Goal: Transaction & Acquisition: Purchase product/service

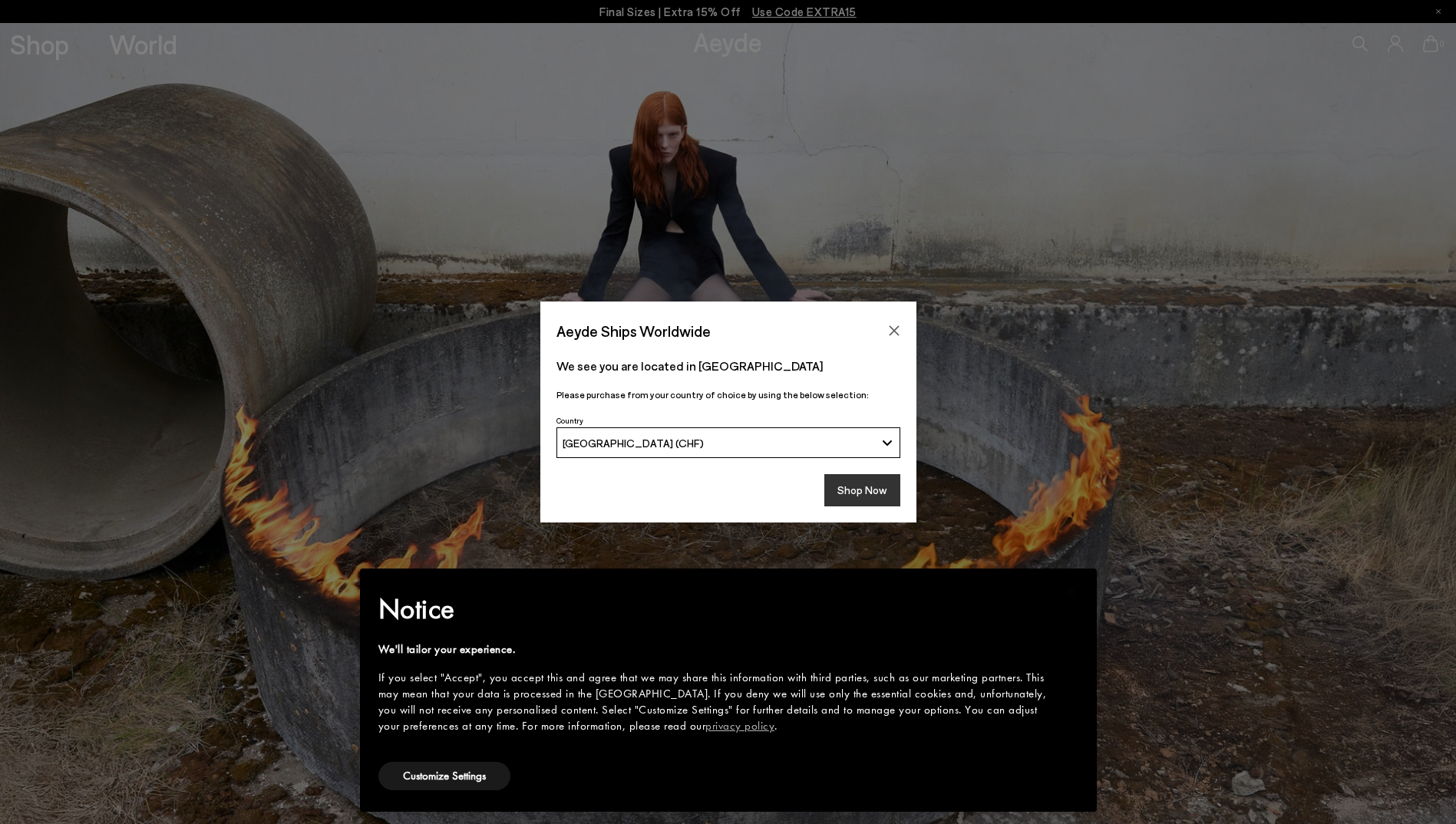
click at [864, 495] on button "Shop Now" at bounding box center [862, 490] width 76 height 32
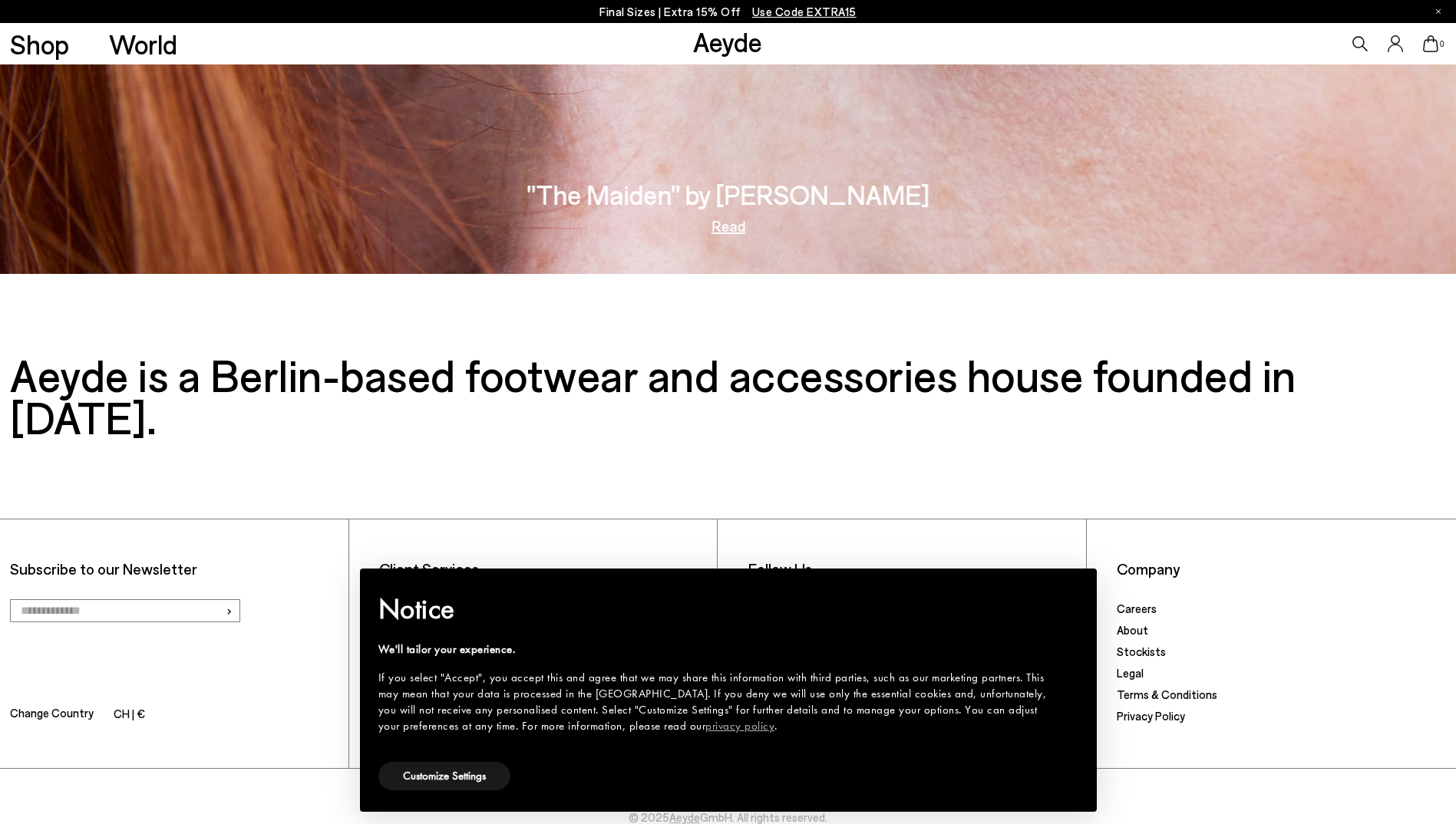
scroll to position [2890, 0]
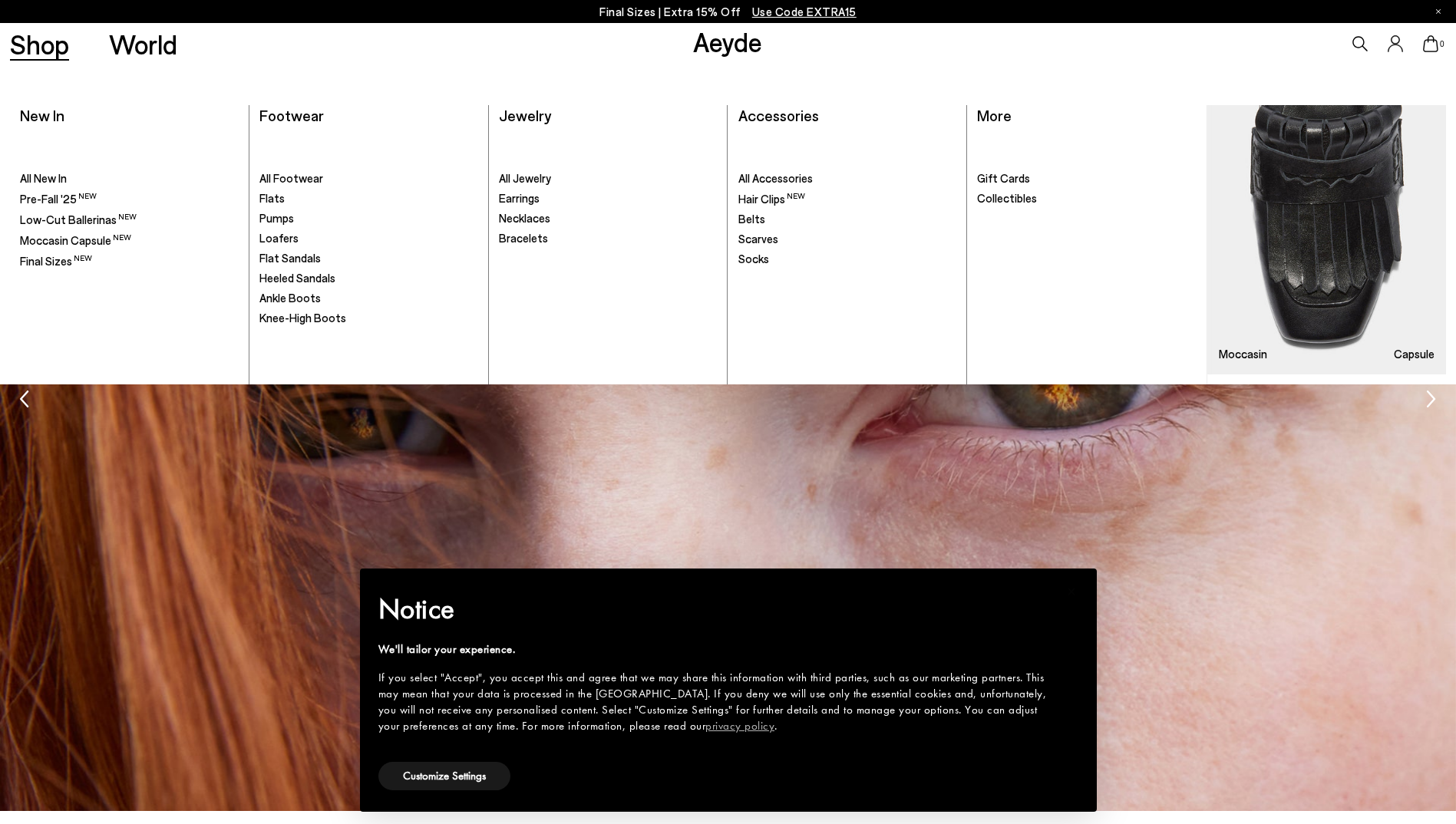
click at [54, 52] on link "Shop" at bounding box center [39, 44] width 59 height 27
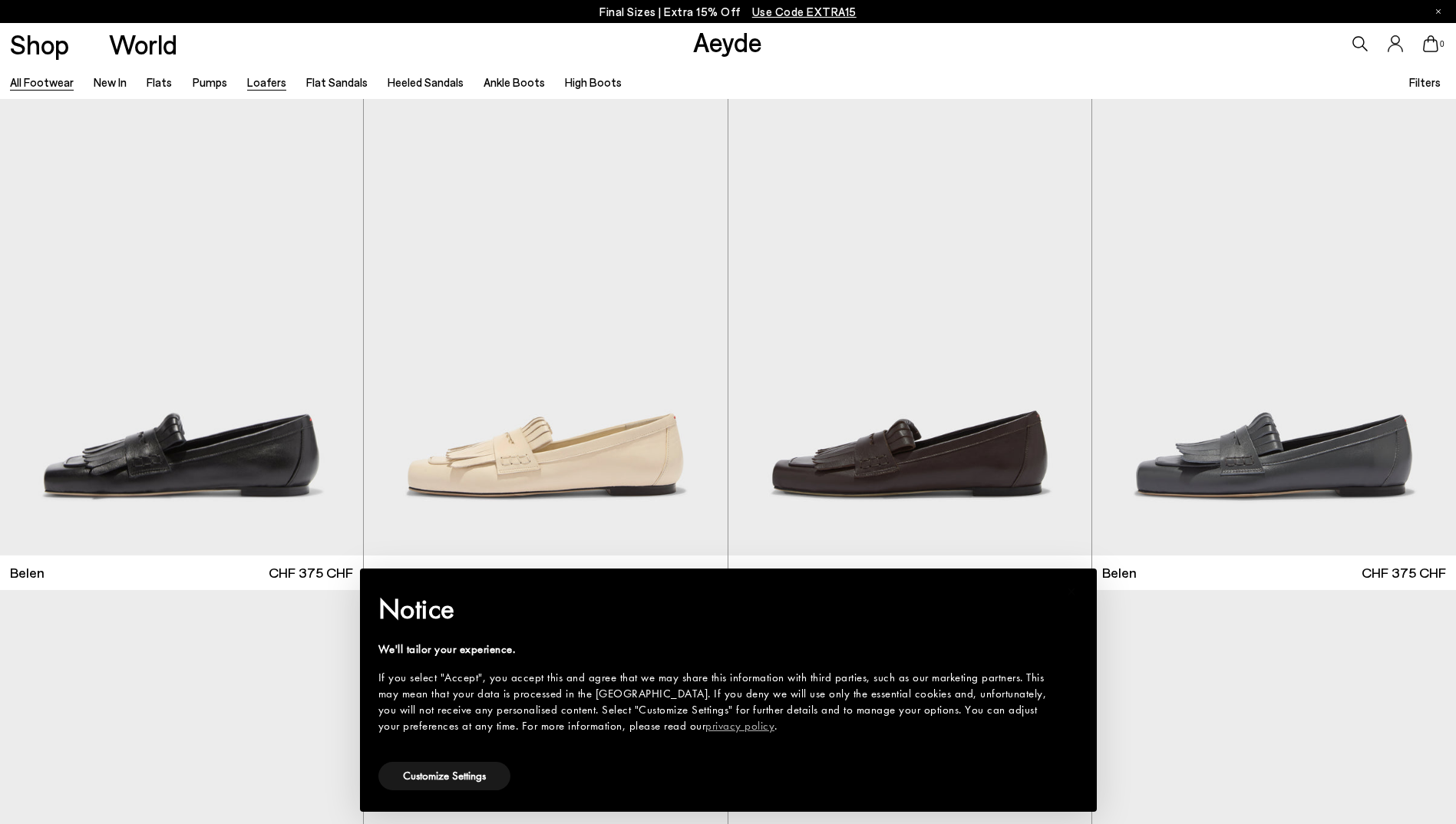
click at [262, 84] on link "Loafers" at bounding box center [267, 82] width 39 height 14
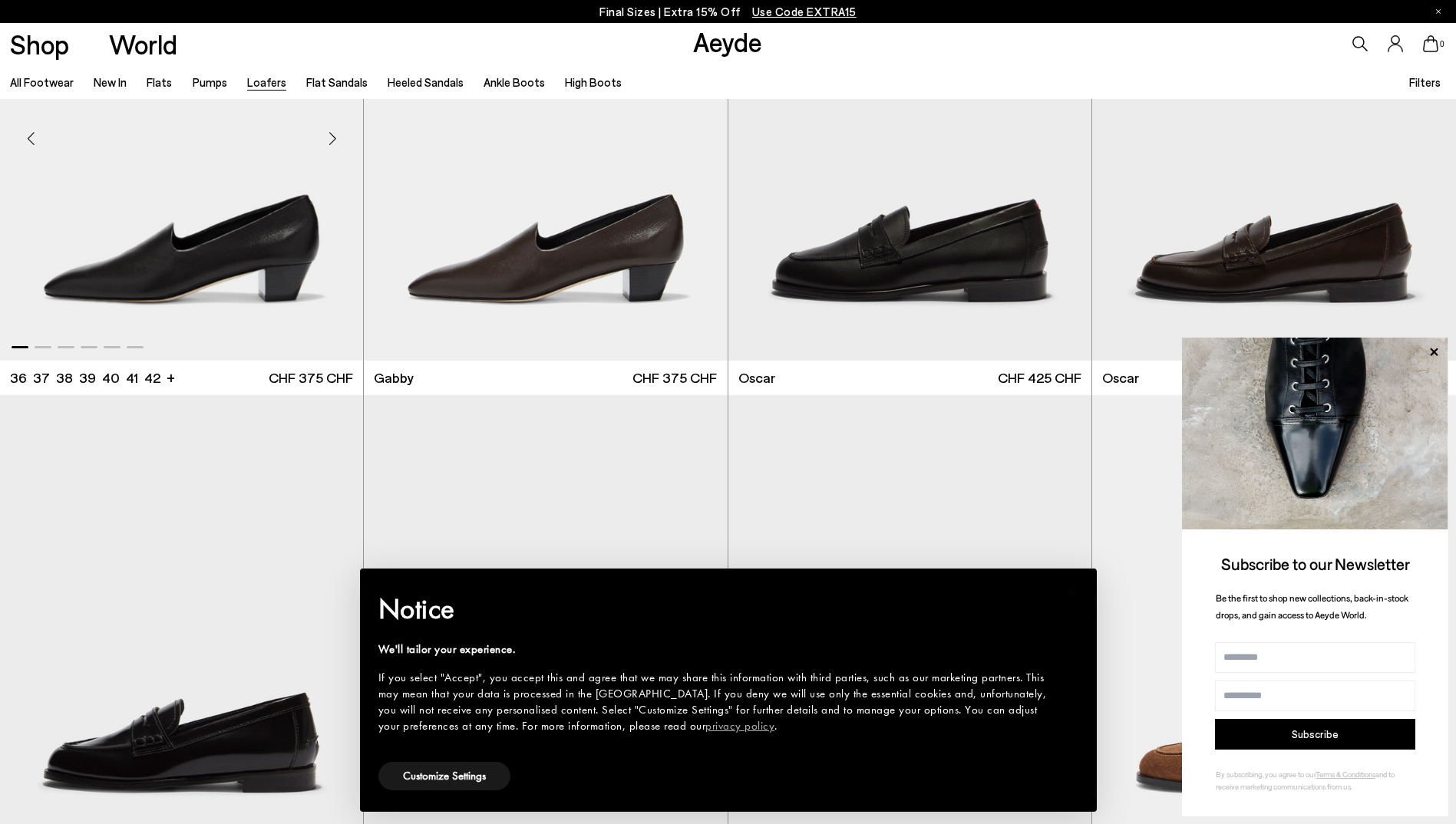
scroll to position [2685, 0]
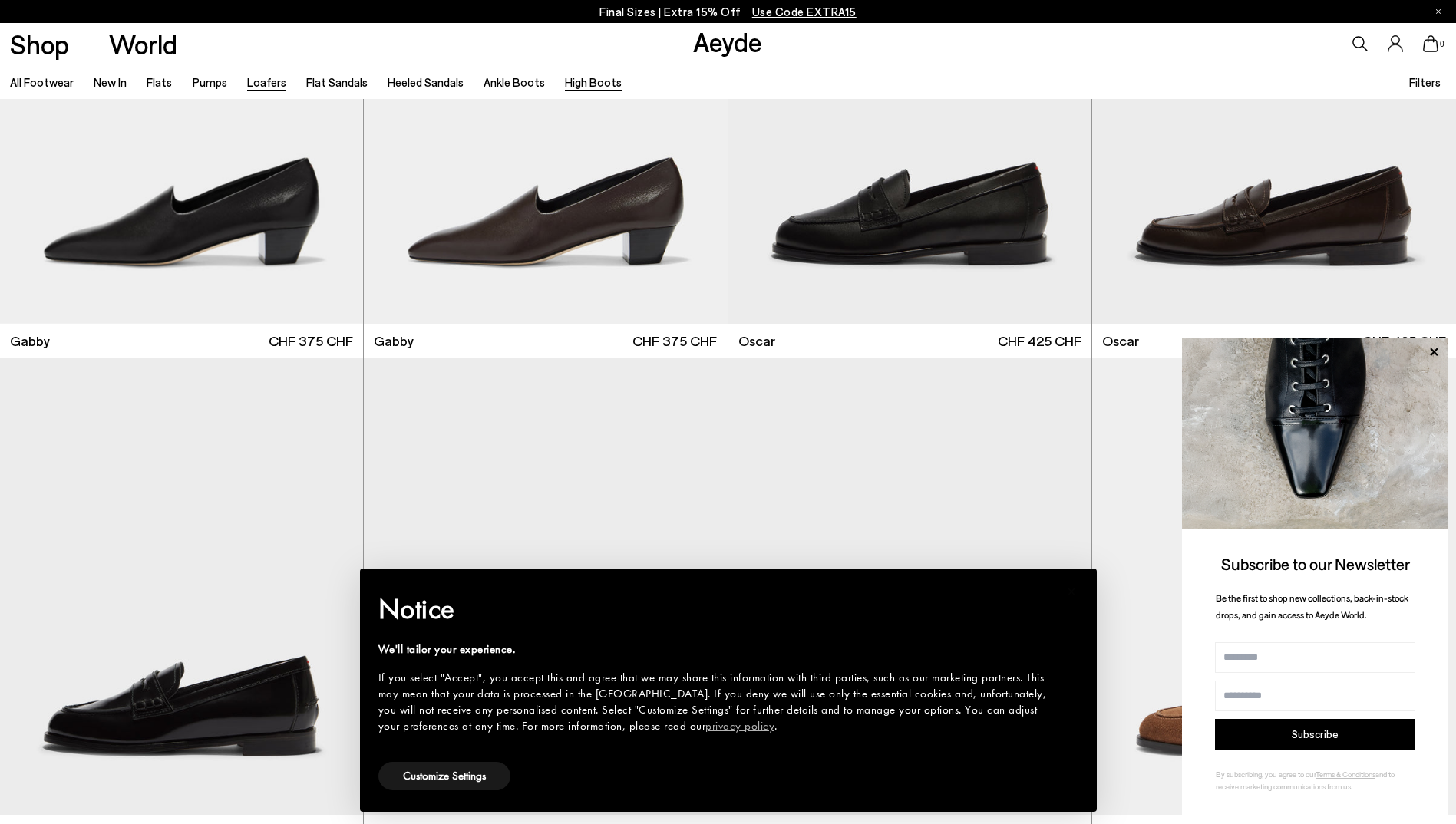
click at [589, 82] on link "High Boots" at bounding box center [593, 82] width 56 height 14
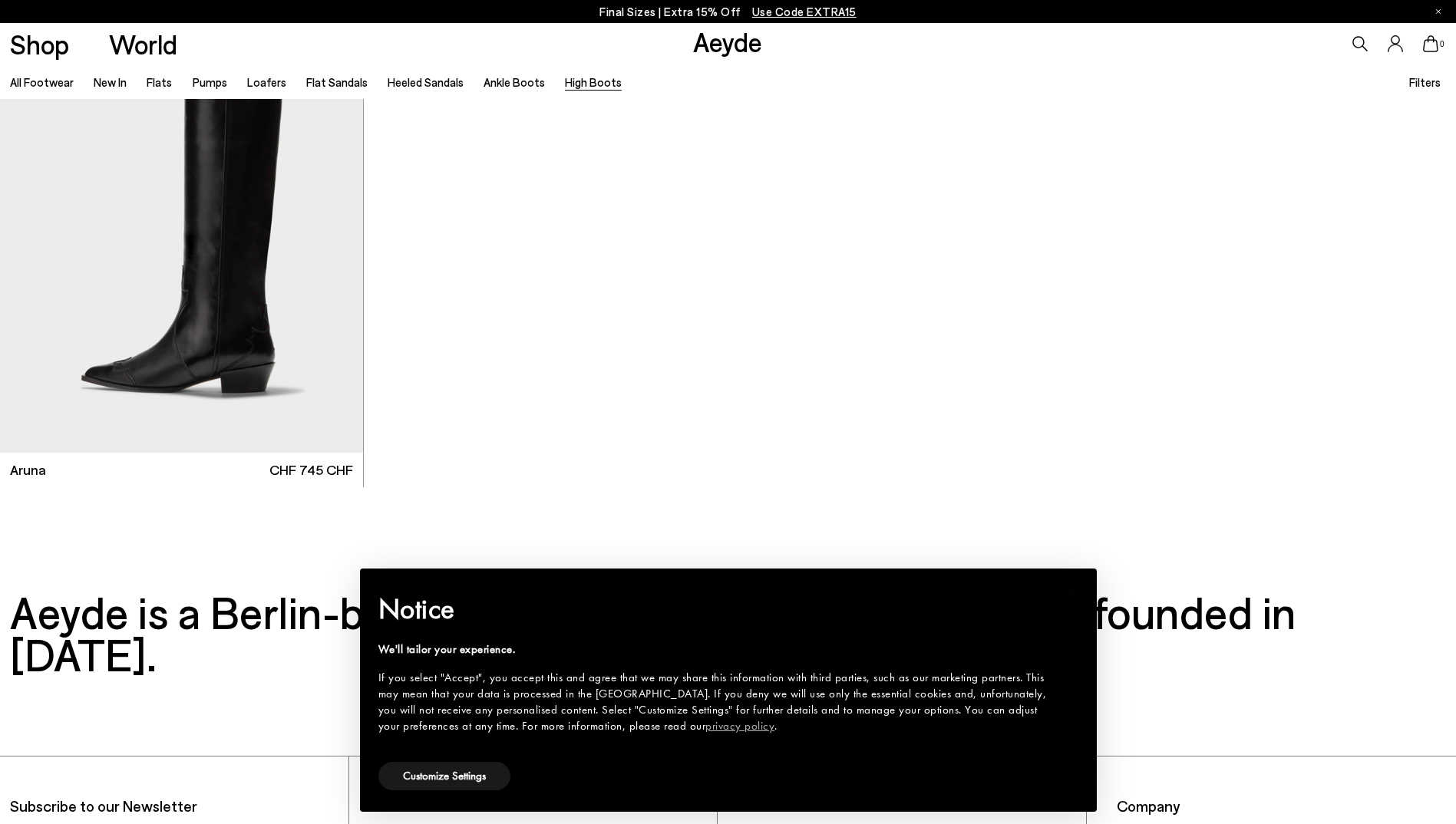
scroll to position [1321, 0]
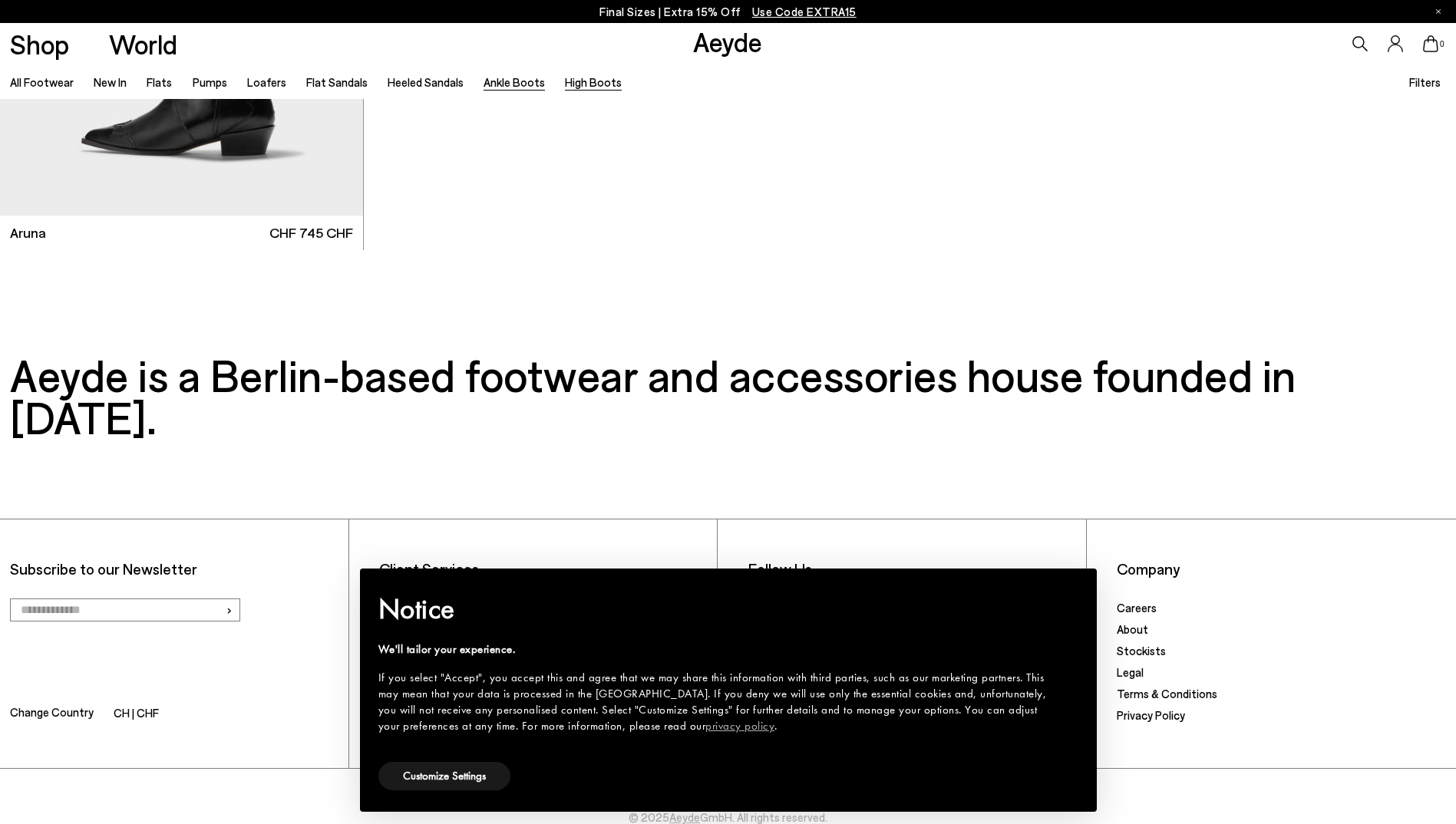
click at [497, 84] on link "Ankle Boots" at bounding box center [515, 82] width 61 height 14
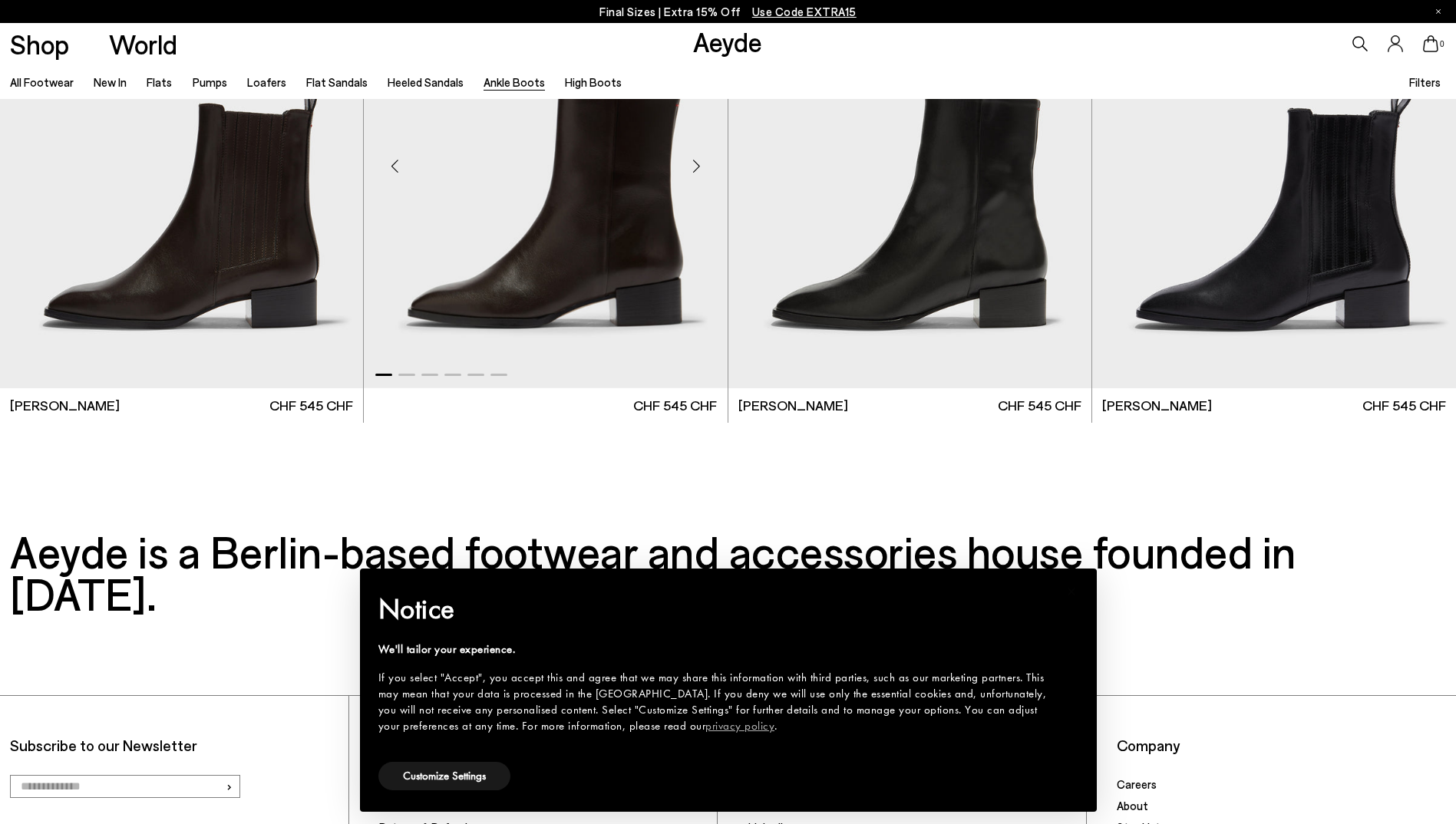
scroll to position [3886, 0]
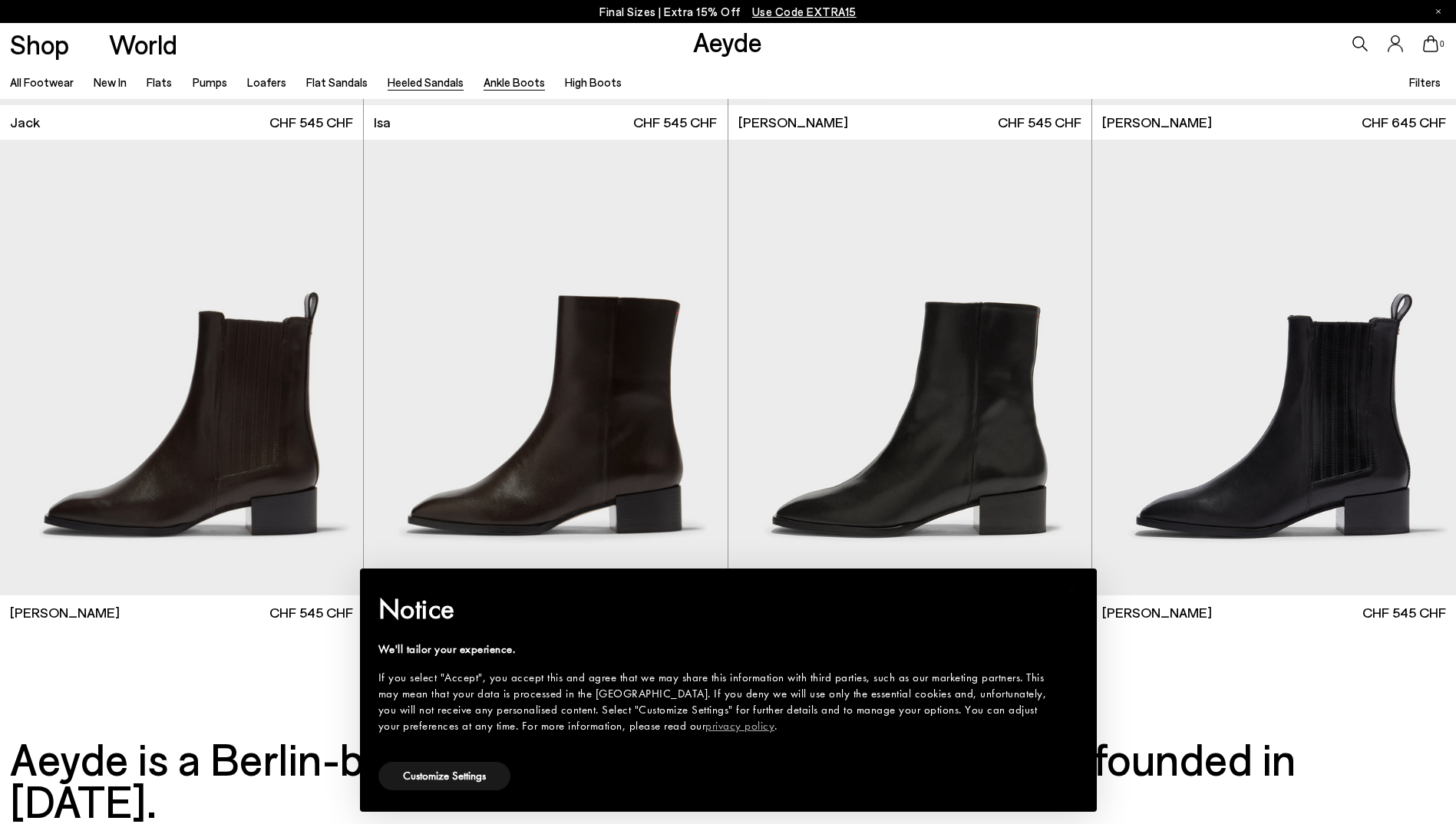
click at [431, 82] on link "Heeled Sandals" at bounding box center [425, 82] width 76 height 14
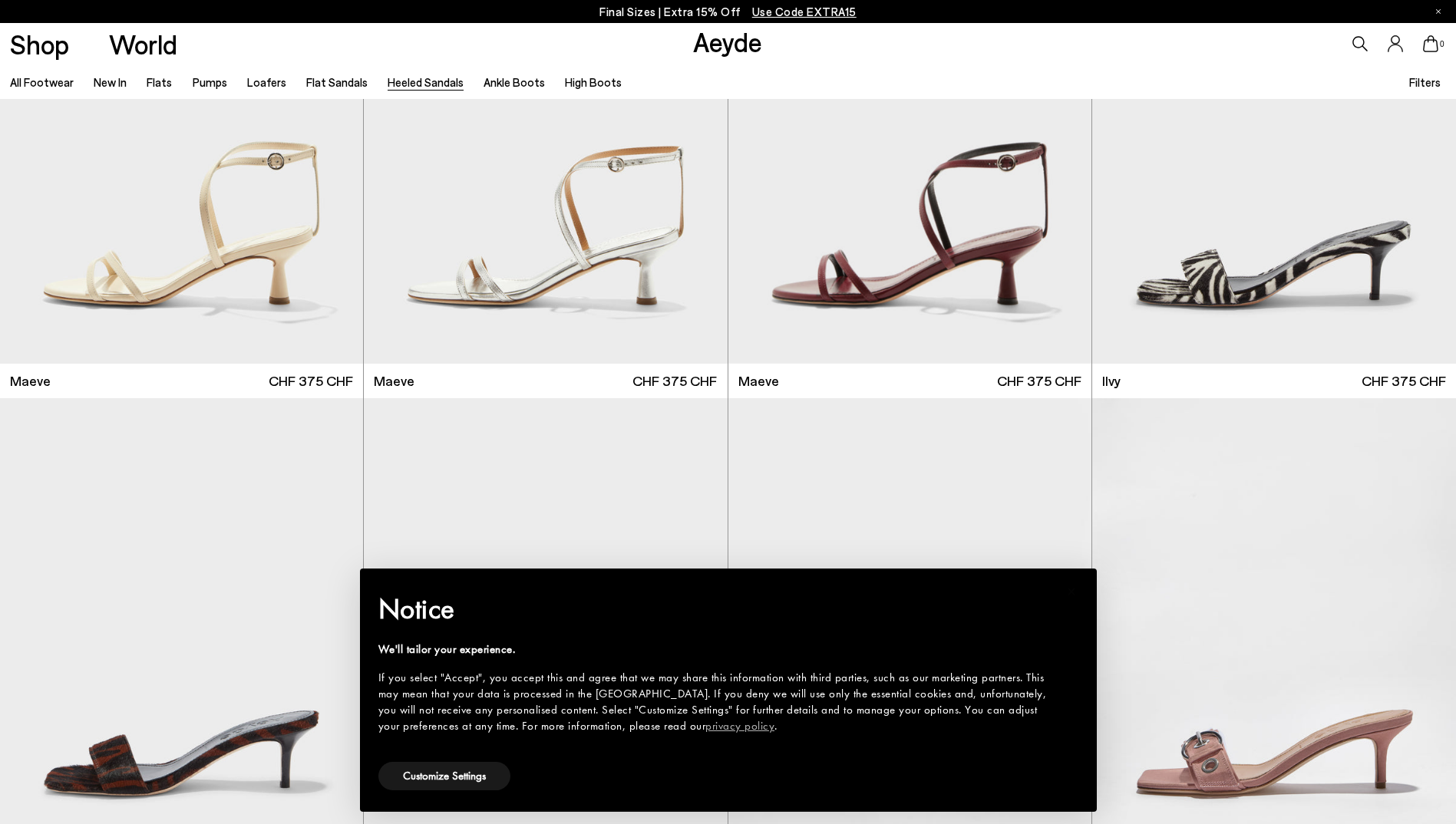
scroll to position [2839, 0]
